Goal: Check status: Check status

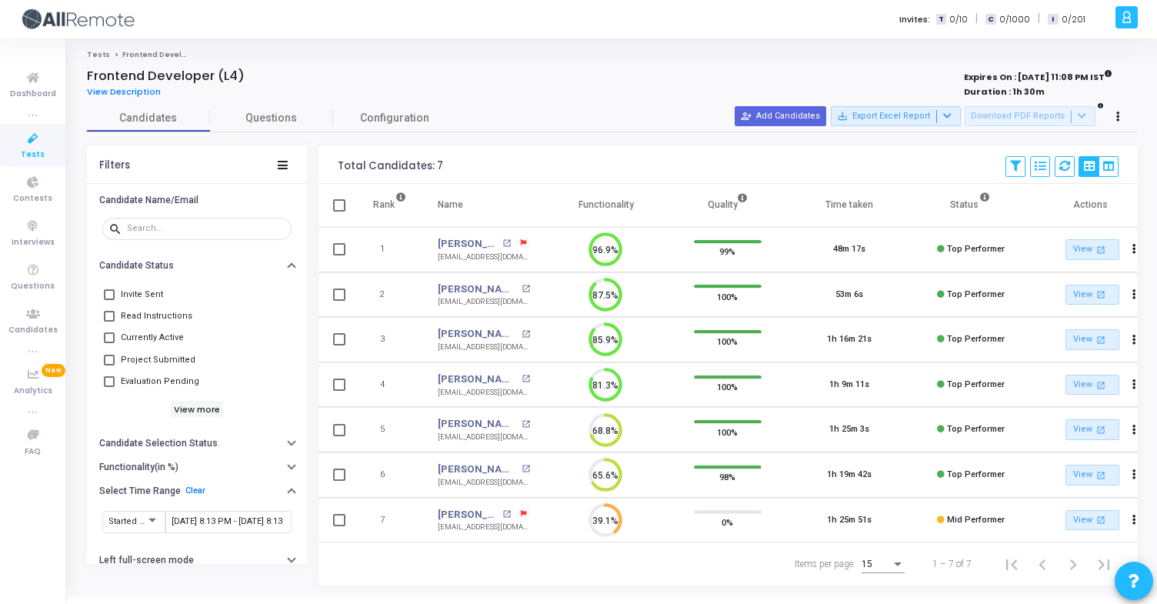
click at [222, 517] on input "9/25/2025, 8:13 PM - 9/27/2025, 8:13 PM" at bounding box center [229, 521] width 114 height 9
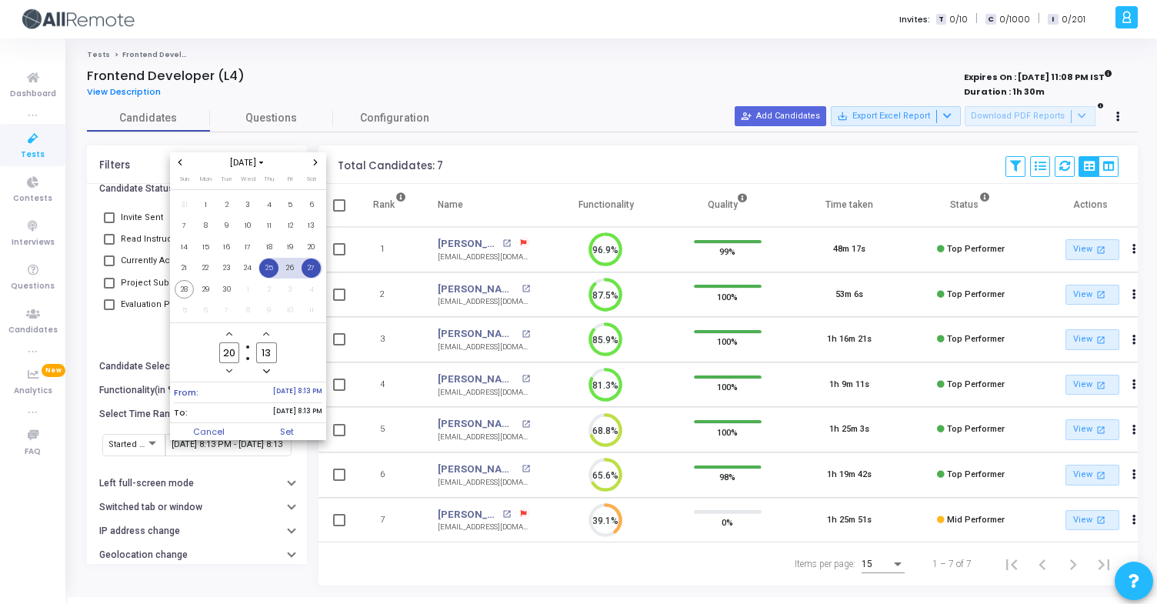
click at [311, 265] on span "27" at bounding box center [310, 267] width 19 height 19
click at [296, 271] on span "26" at bounding box center [290, 267] width 19 height 19
click at [208, 288] on span "29" at bounding box center [205, 289] width 19 height 19
click at [298, 437] on span "Set" at bounding box center [287, 431] width 78 height 17
type input "9/26/2025, 8:13 PM - 9/29/2025, 8:13 PM"
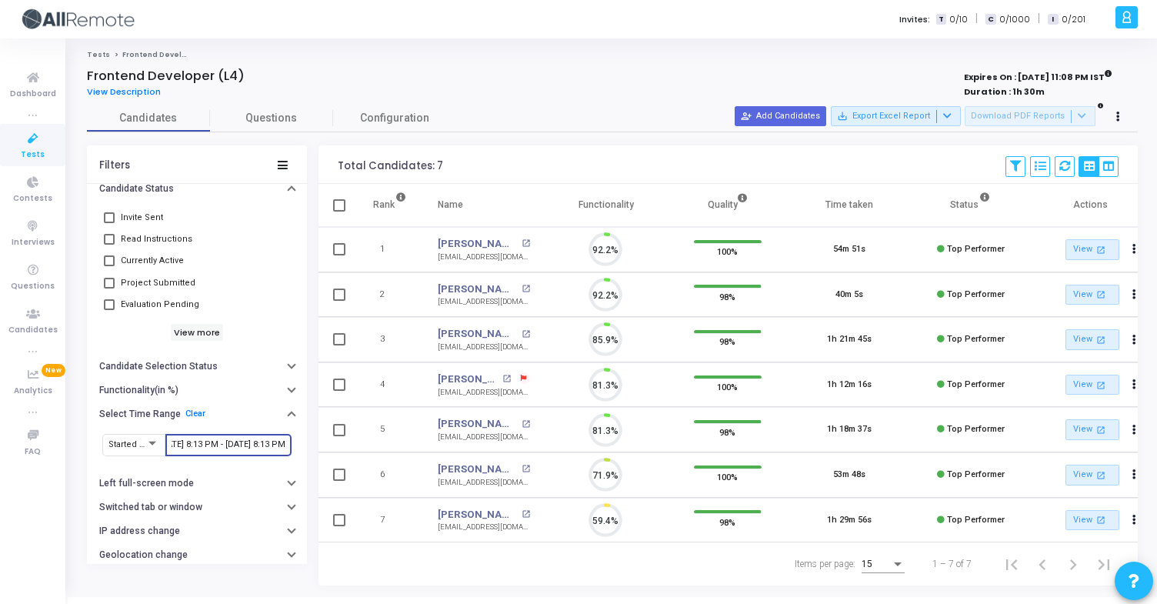
scroll to position [32, 39]
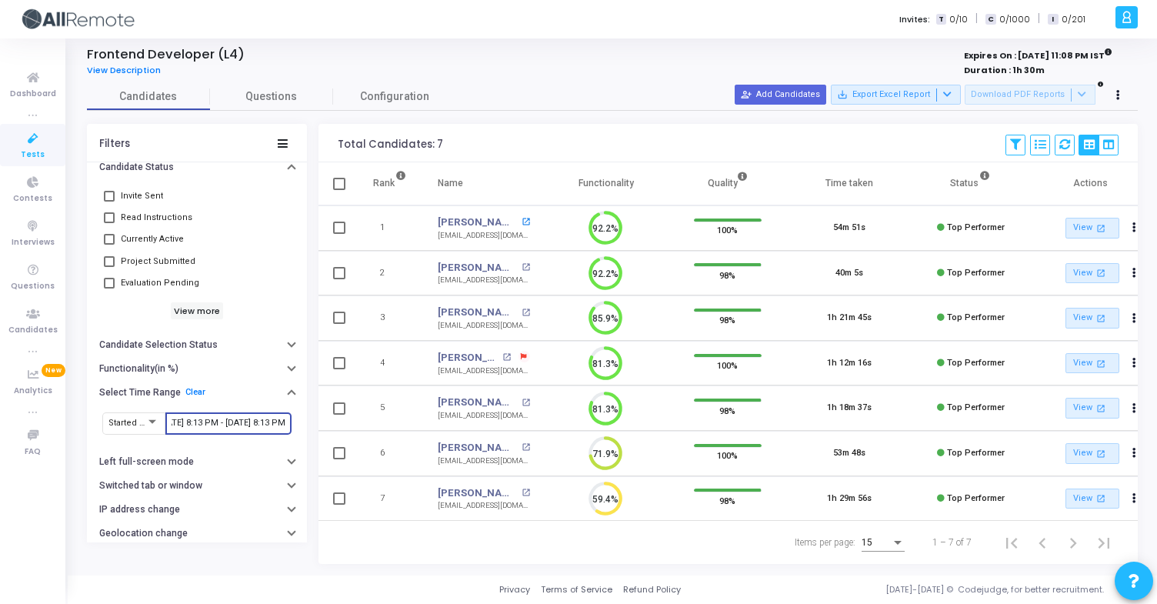
click at [521, 218] on mat-icon "open_in_new" at bounding box center [525, 222] width 8 height 8
click at [521, 263] on mat-icon "open_in_new" at bounding box center [525, 267] width 8 height 8
click at [521, 308] on mat-icon "open_in_new" at bounding box center [525, 312] width 8 height 8
click at [502, 353] on mat-icon "open_in_new" at bounding box center [506, 357] width 8 height 8
click at [521, 398] on mat-icon "open_in_new" at bounding box center [525, 402] width 8 height 8
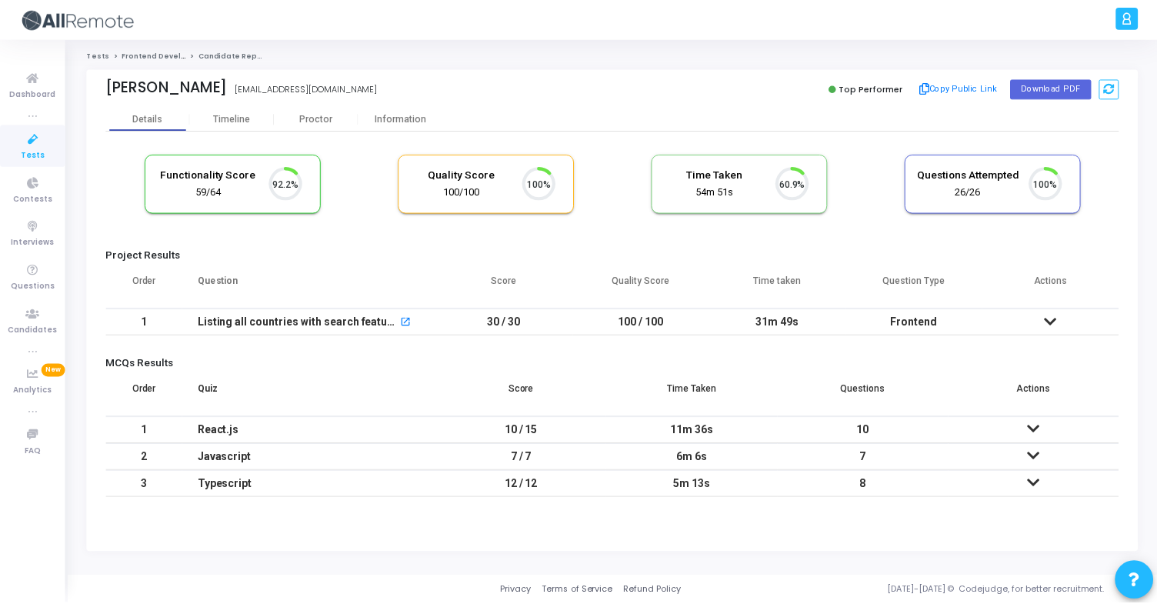
scroll to position [32, 39]
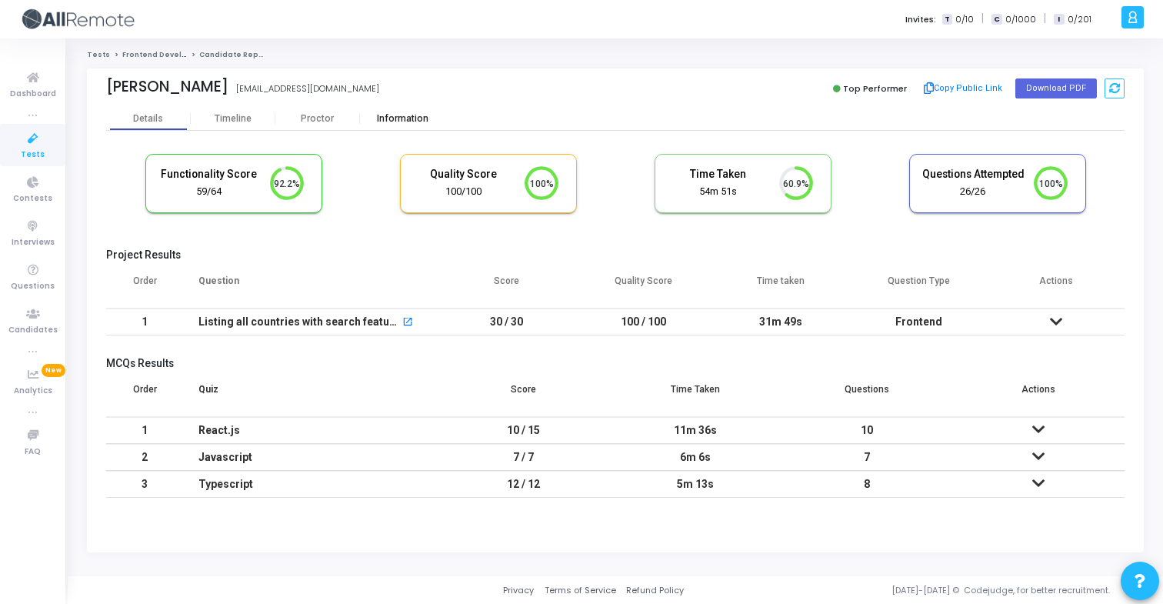
click at [391, 126] on div "Information" at bounding box center [402, 118] width 85 height 23
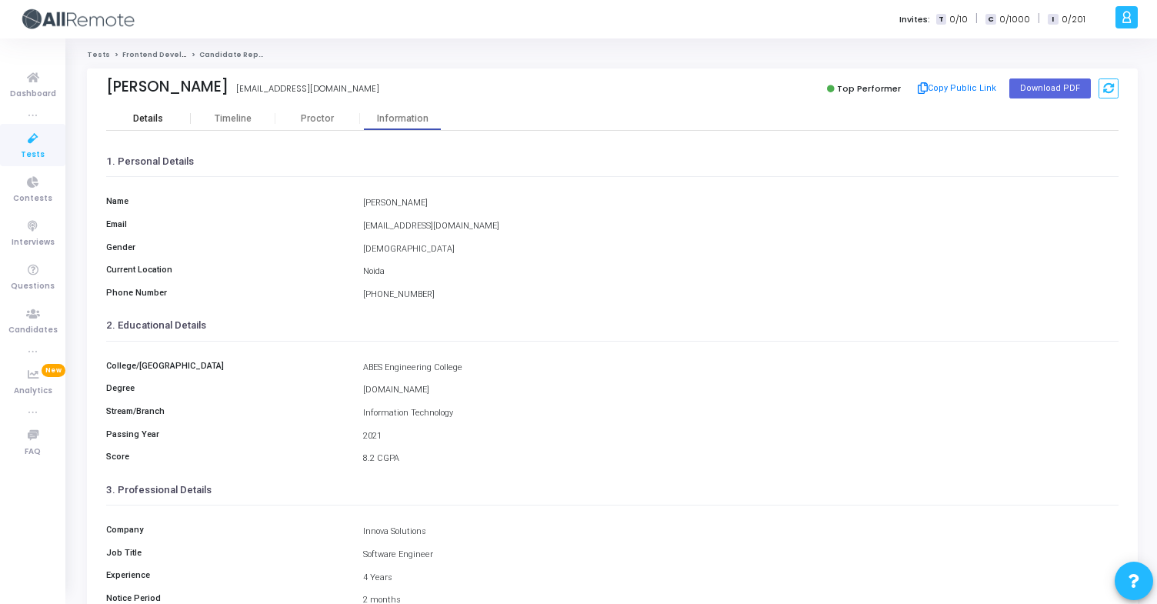
click at [152, 114] on div "Details" at bounding box center [148, 119] width 30 height 12
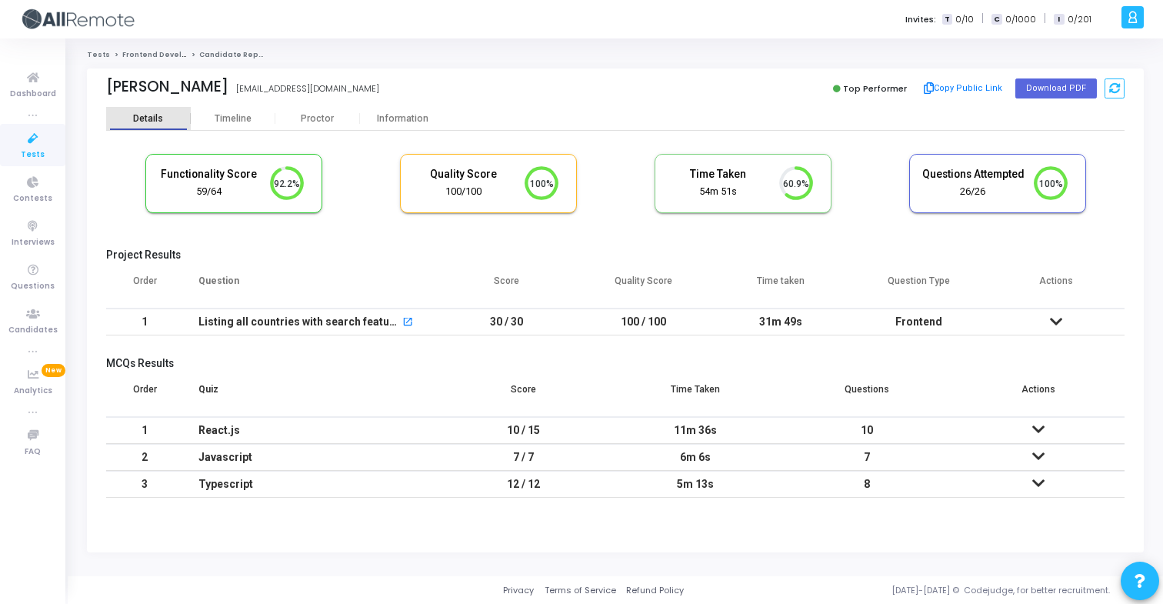
scroll to position [32, 39]
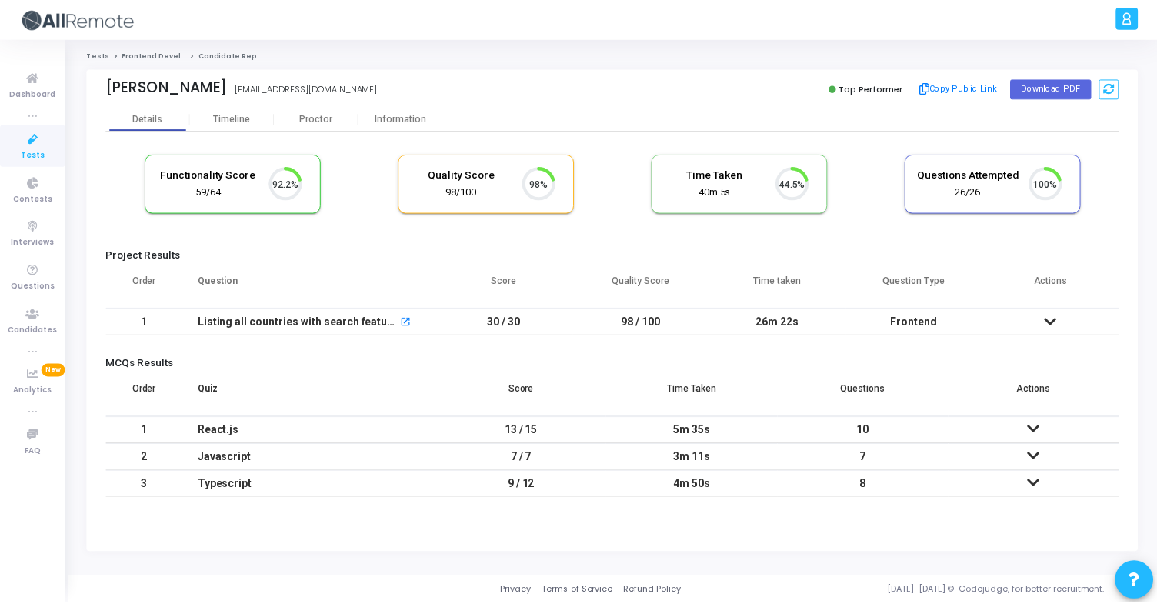
scroll to position [32, 39]
click at [400, 123] on div "Information" at bounding box center [402, 119] width 85 height 12
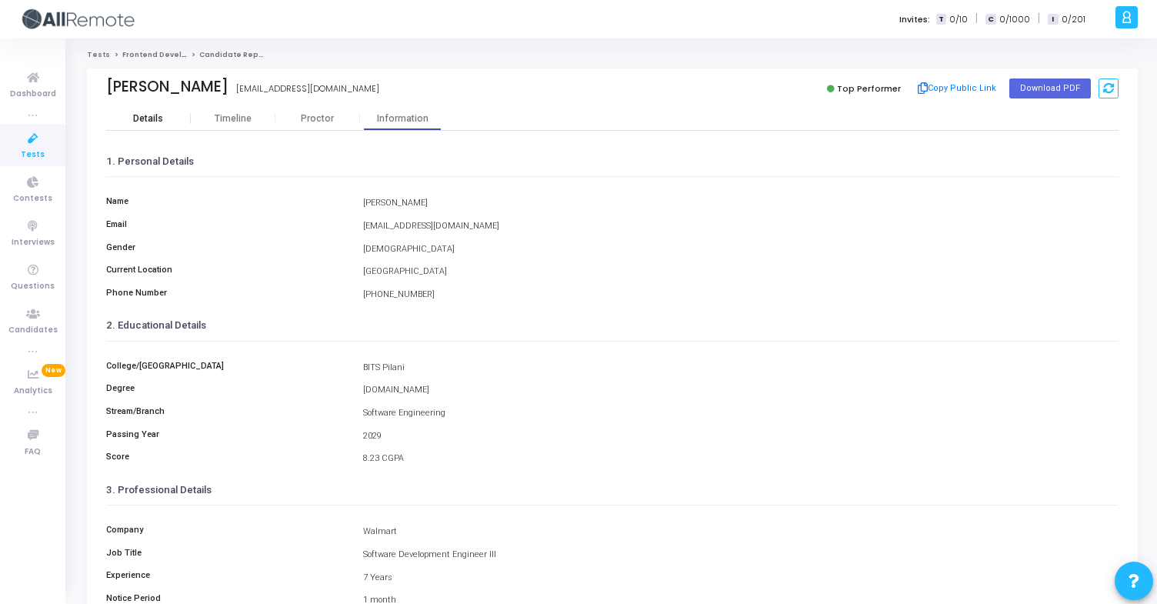
click at [137, 112] on div "Details" at bounding box center [148, 118] width 85 height 23
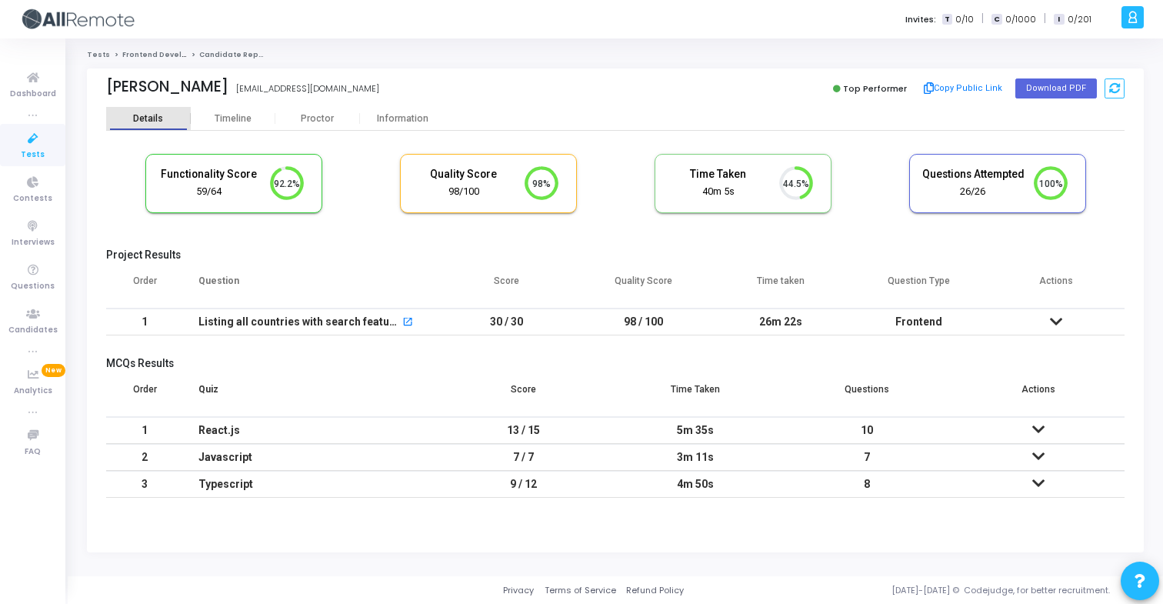
scroll to position [32, 39]
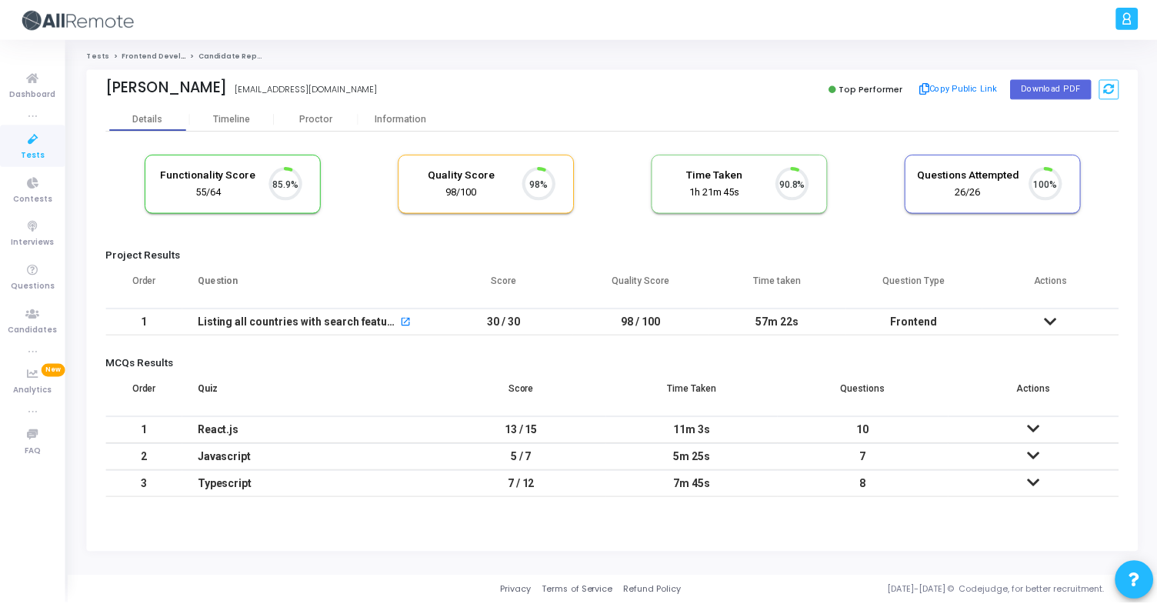
scroll to position [32, 39]
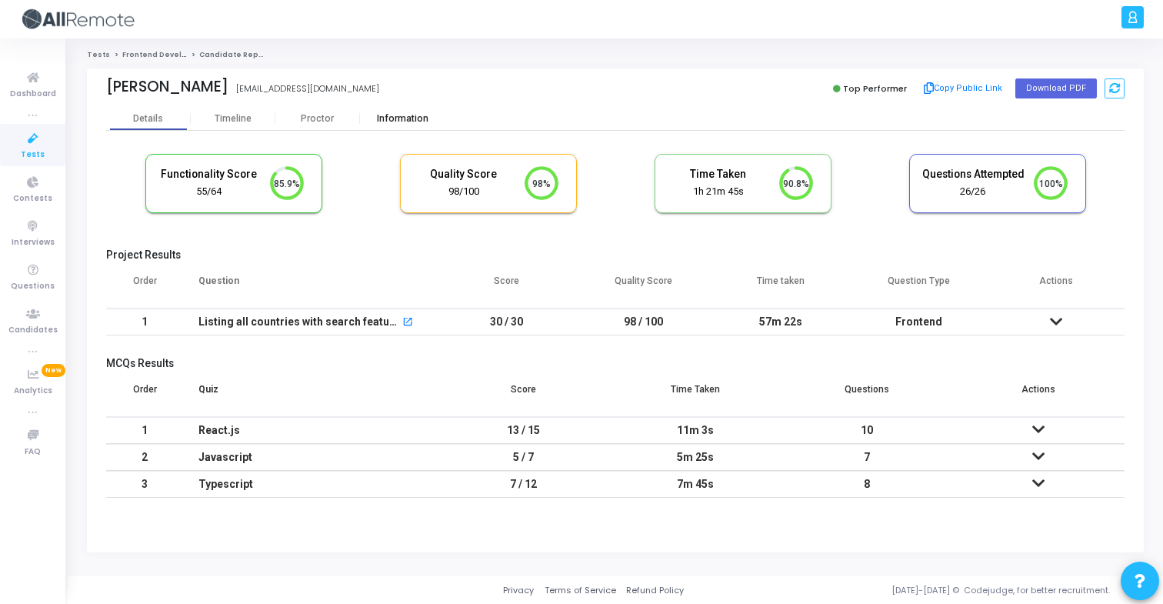
click at [395, 118] on div "Information" at bounding box center [402, 119] width 85 height 12
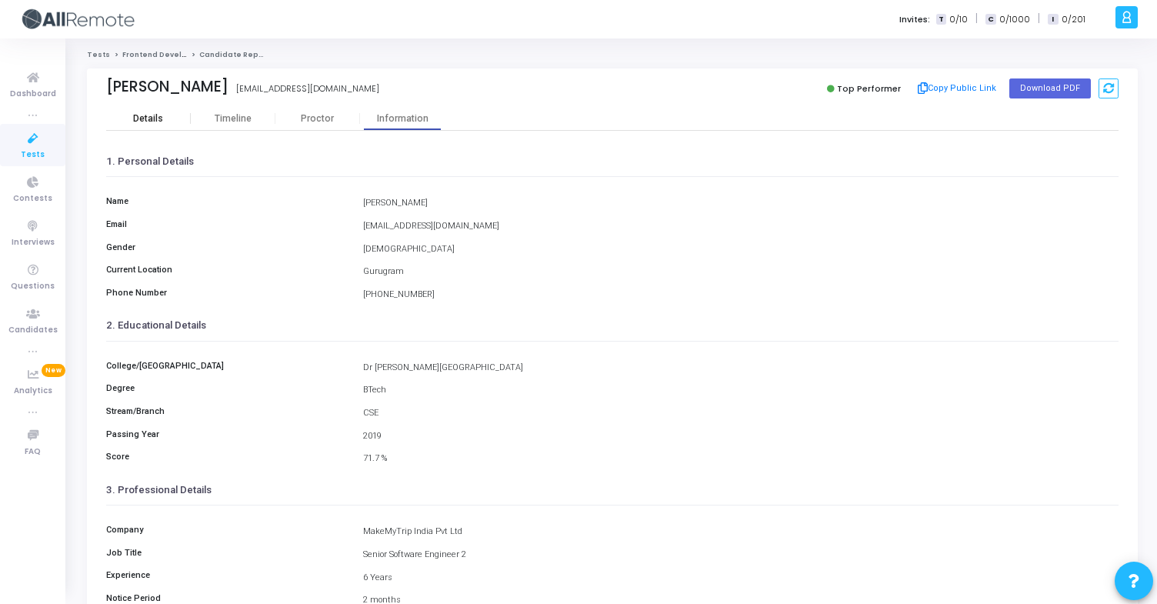
click at [140, 116] on div "Details" at bounding box center [148, 119] width 30 height 12
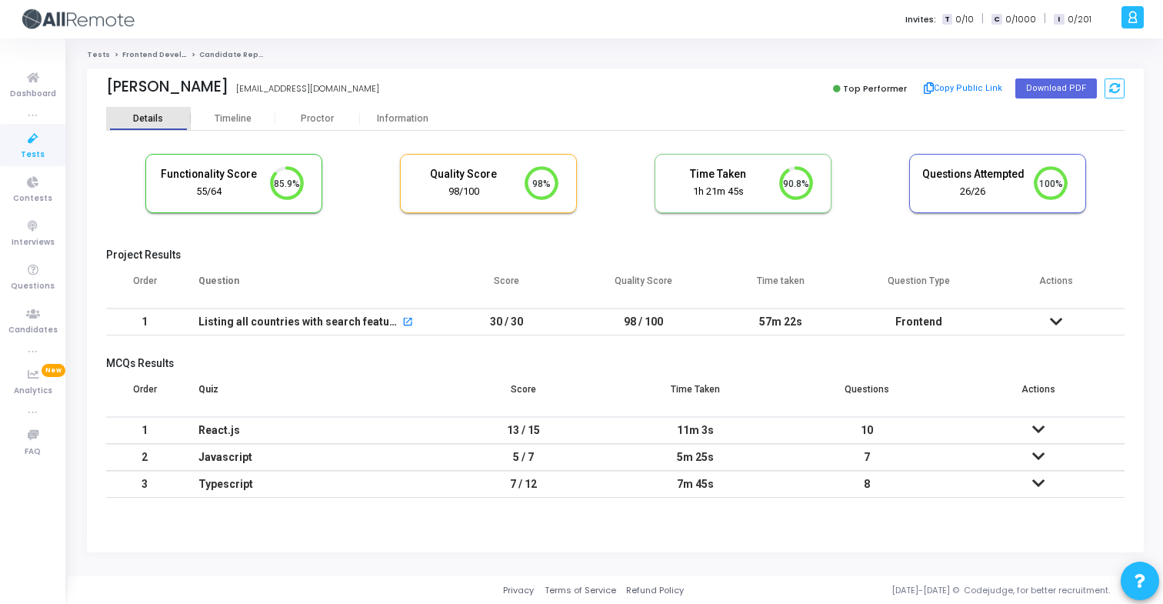
scroll to position [32, 39]
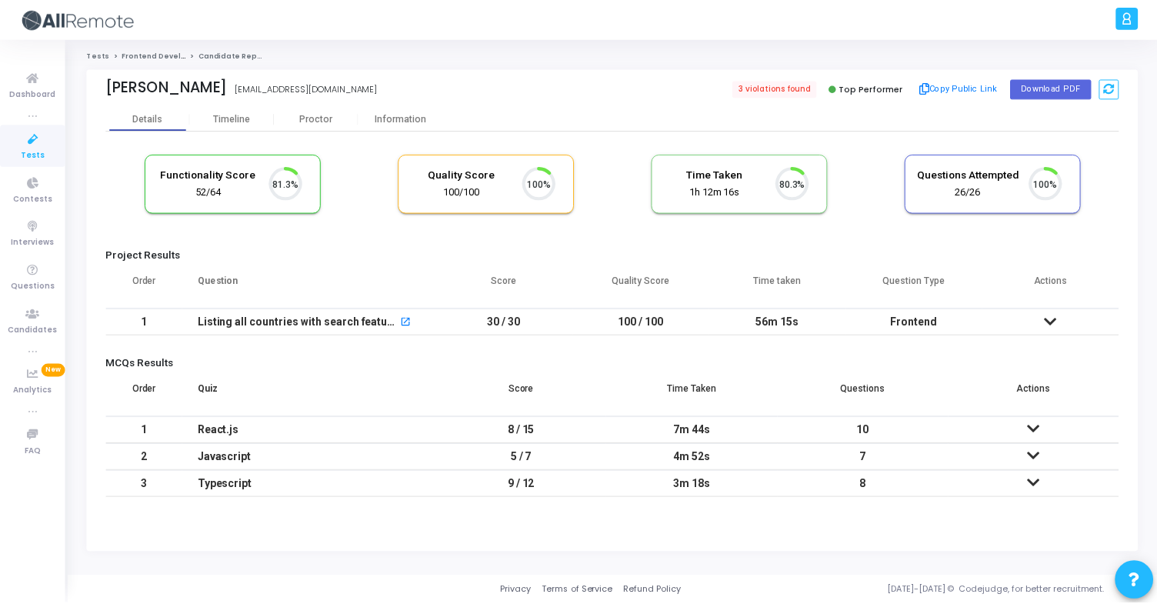
scroll to position [32, 39]
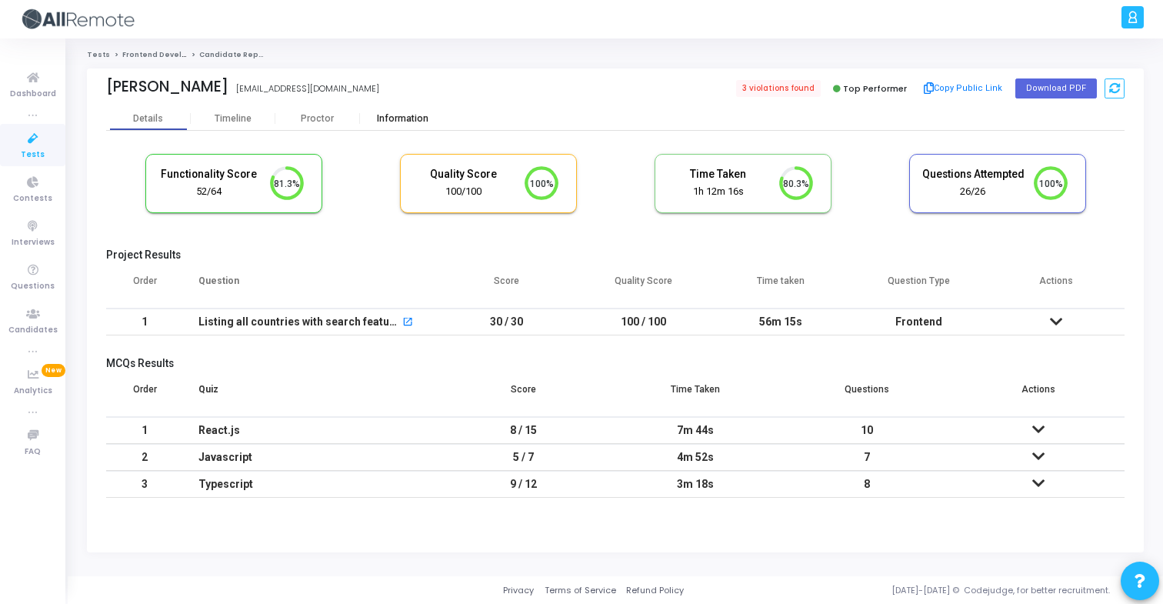
click at [410, 129] on div "Information" at bounding box center [402, 118] width 85 height 23
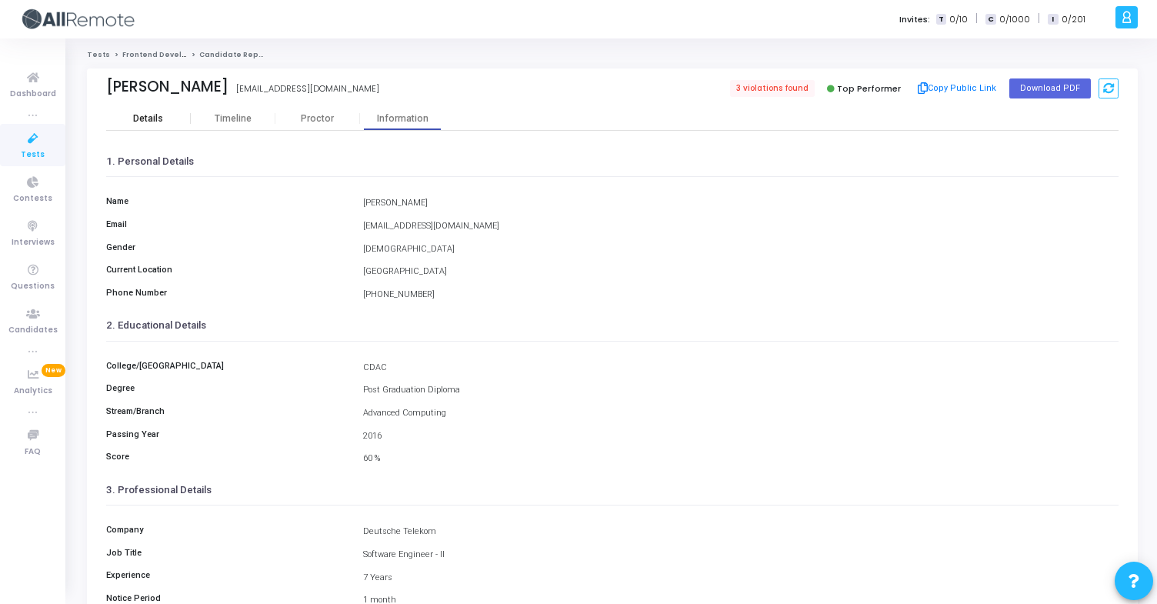
click at [164, 118] on div "Details" at bounding box center [148, 119] width 85 height 12
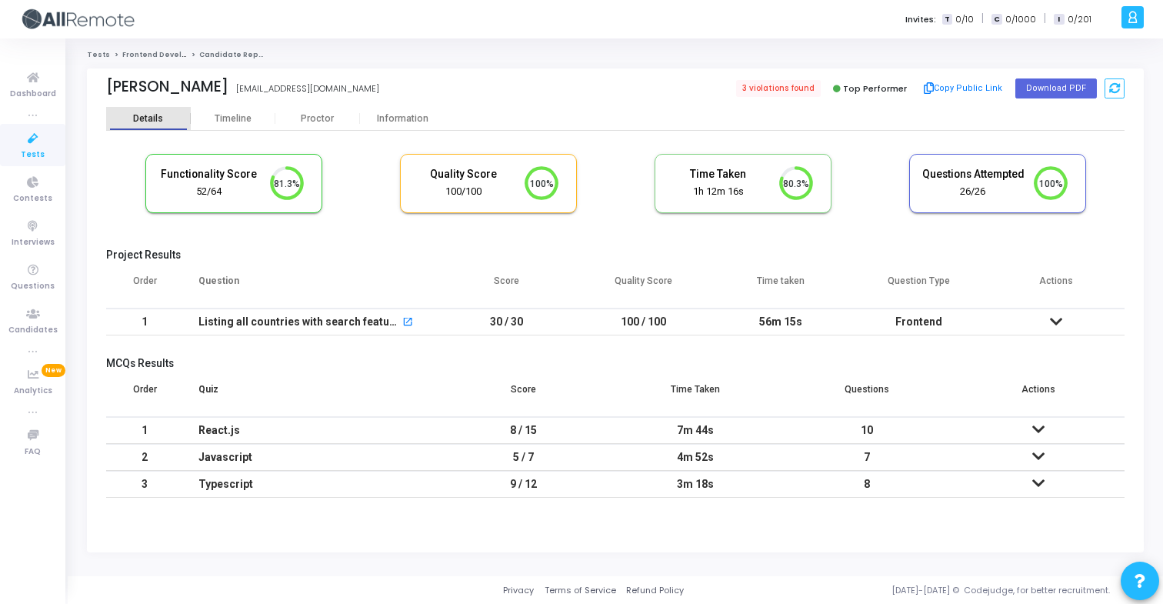
scroll to position [32, 39]
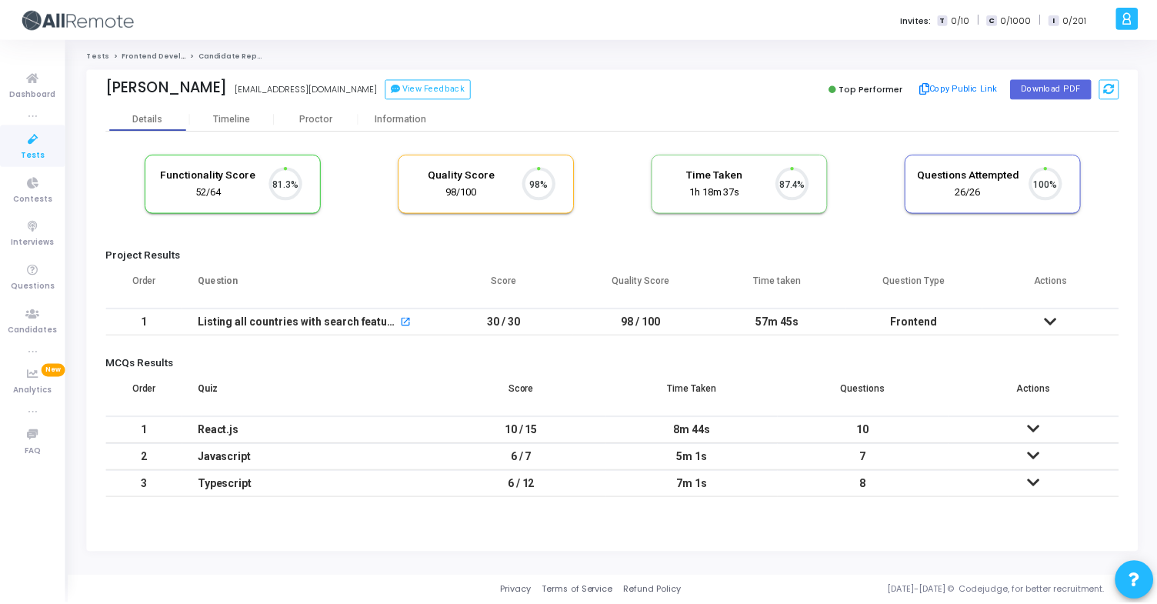
scroll to position [32, 39]
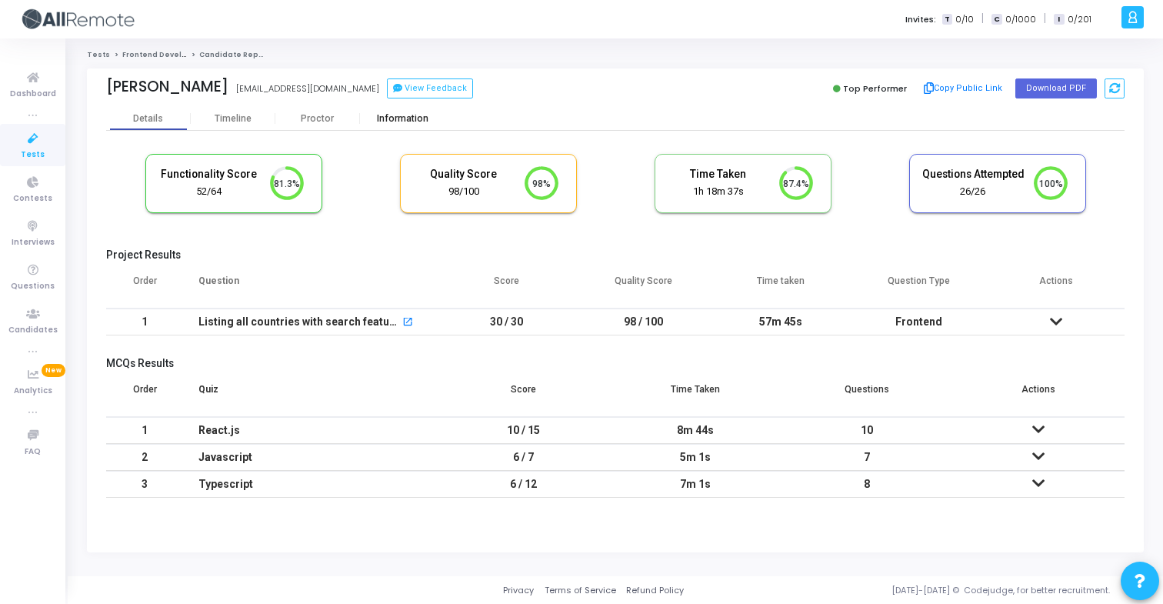
click at [387, 112] on div "Information" at bounding box center [402, 118] width 85 height 23
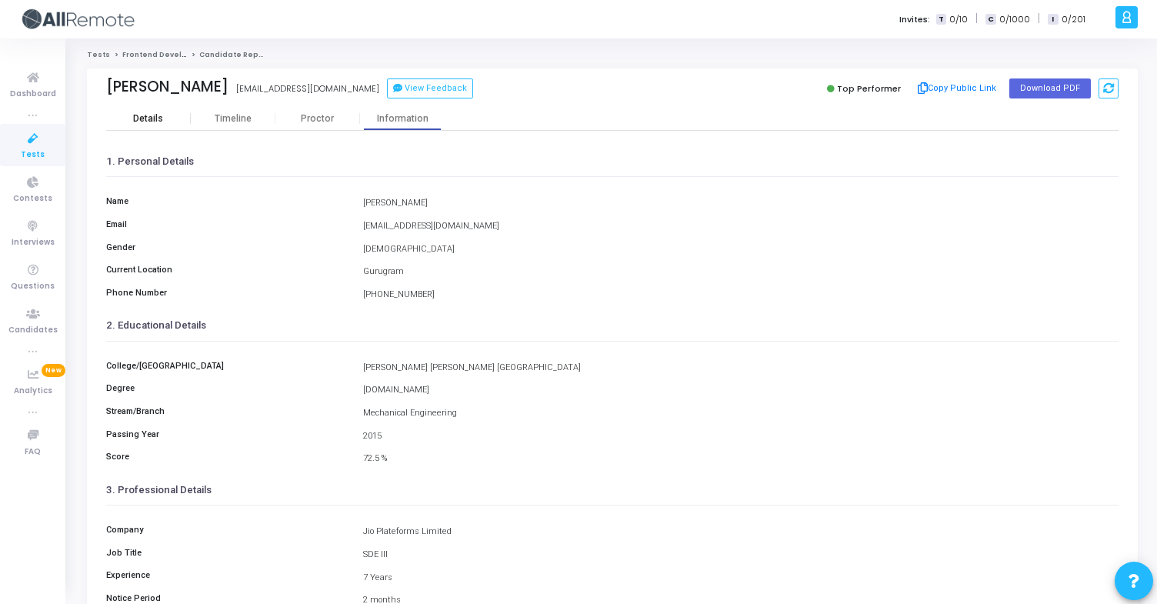
click at [171, 116] on div "Details" at bounding box center [148, 119] width 85 height 12
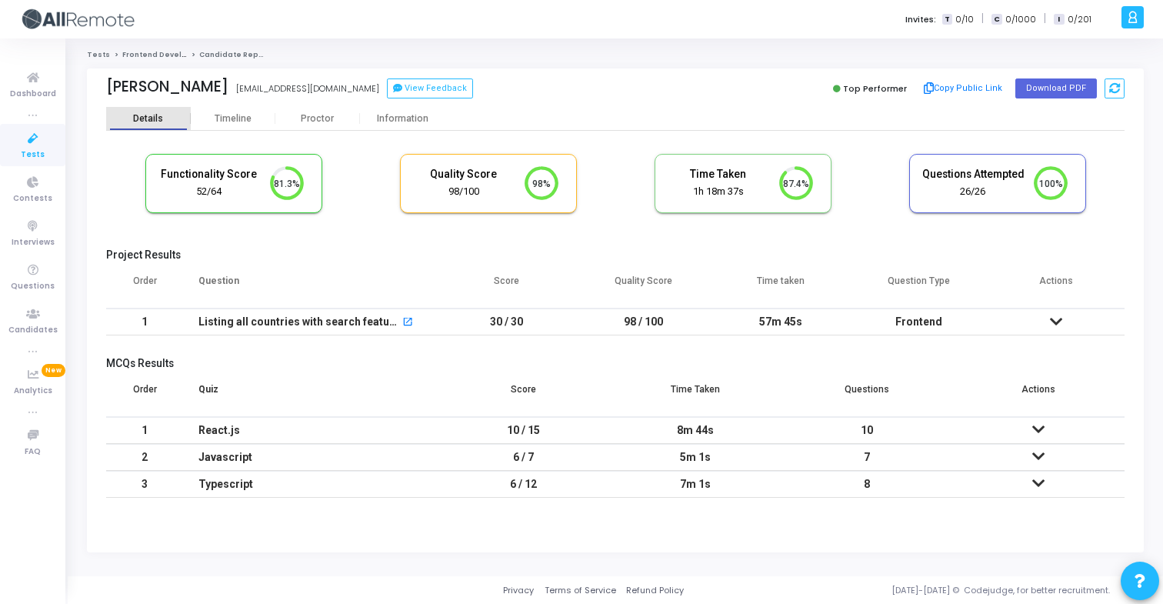
scroll to position [32, 39]
